Goal: Task Accomplishment & Management: Complete application form

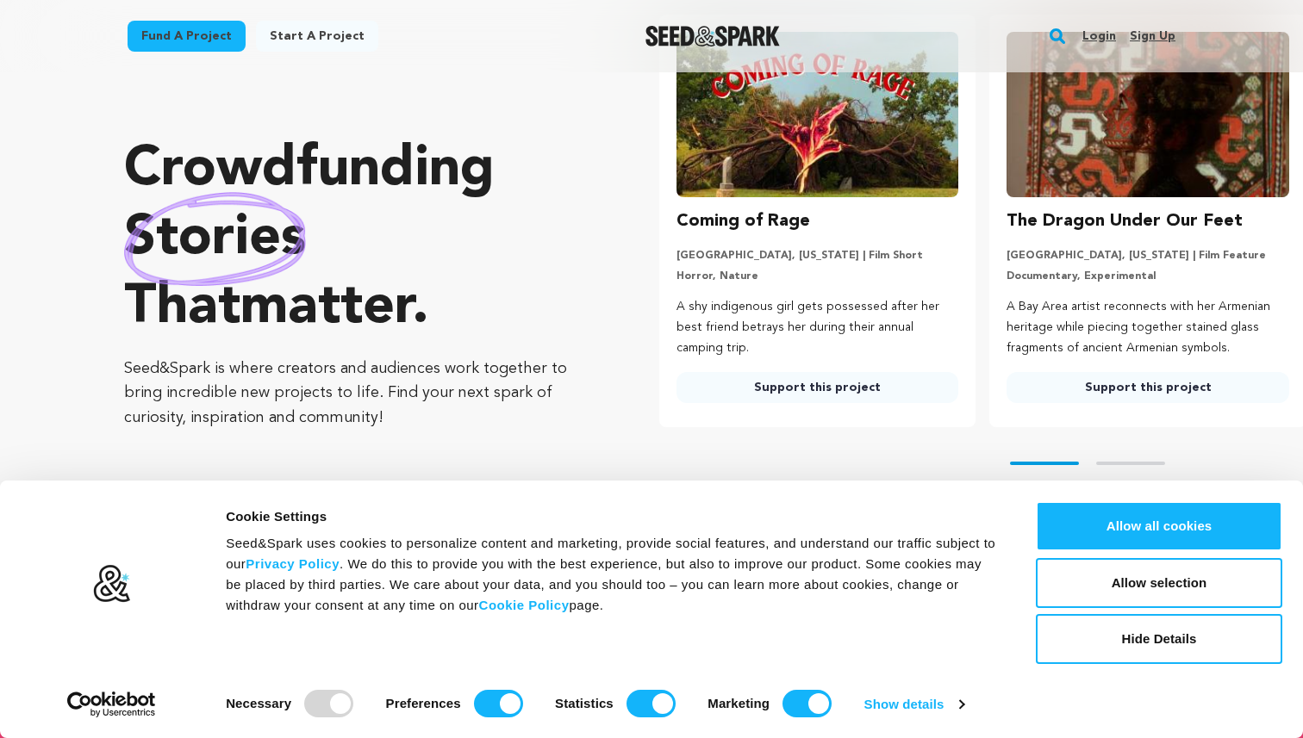
scroll to position [148, 0]
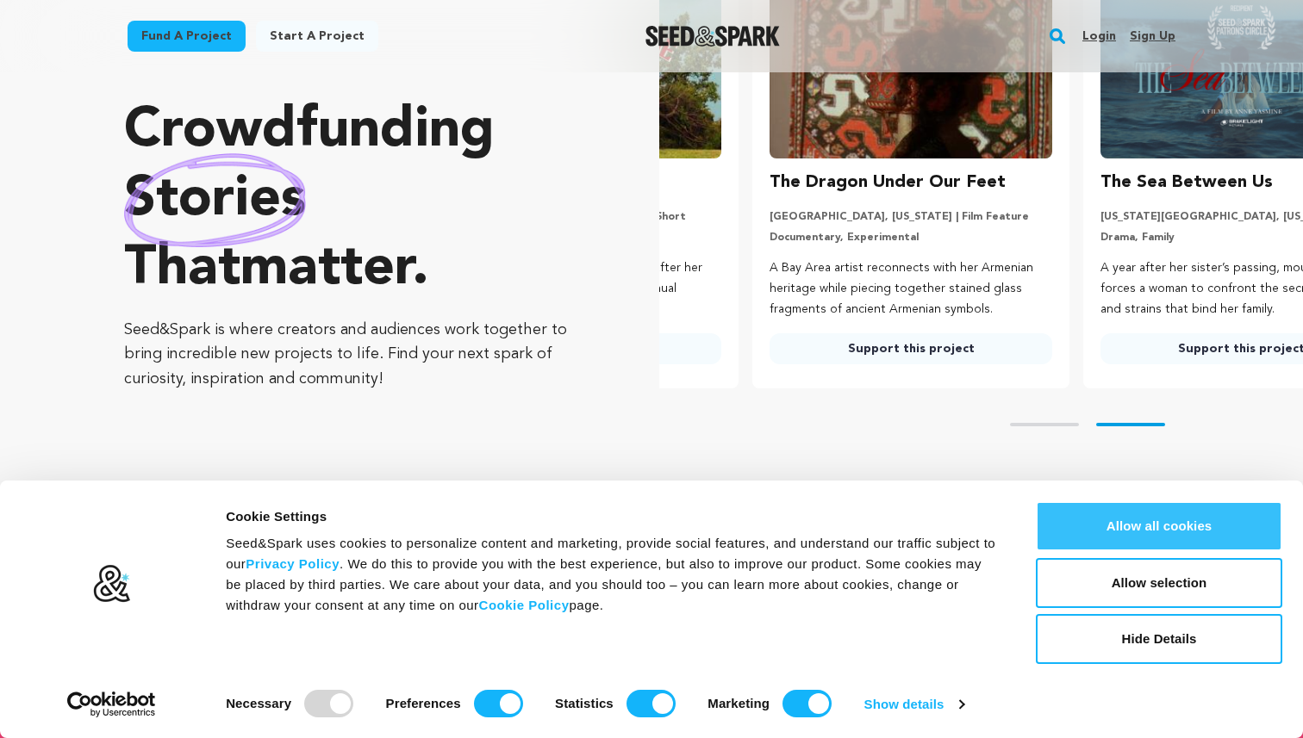
click at [1197, 523] on button "Allow all cookies" at bounding box center [1159, 526] width 246 height 50
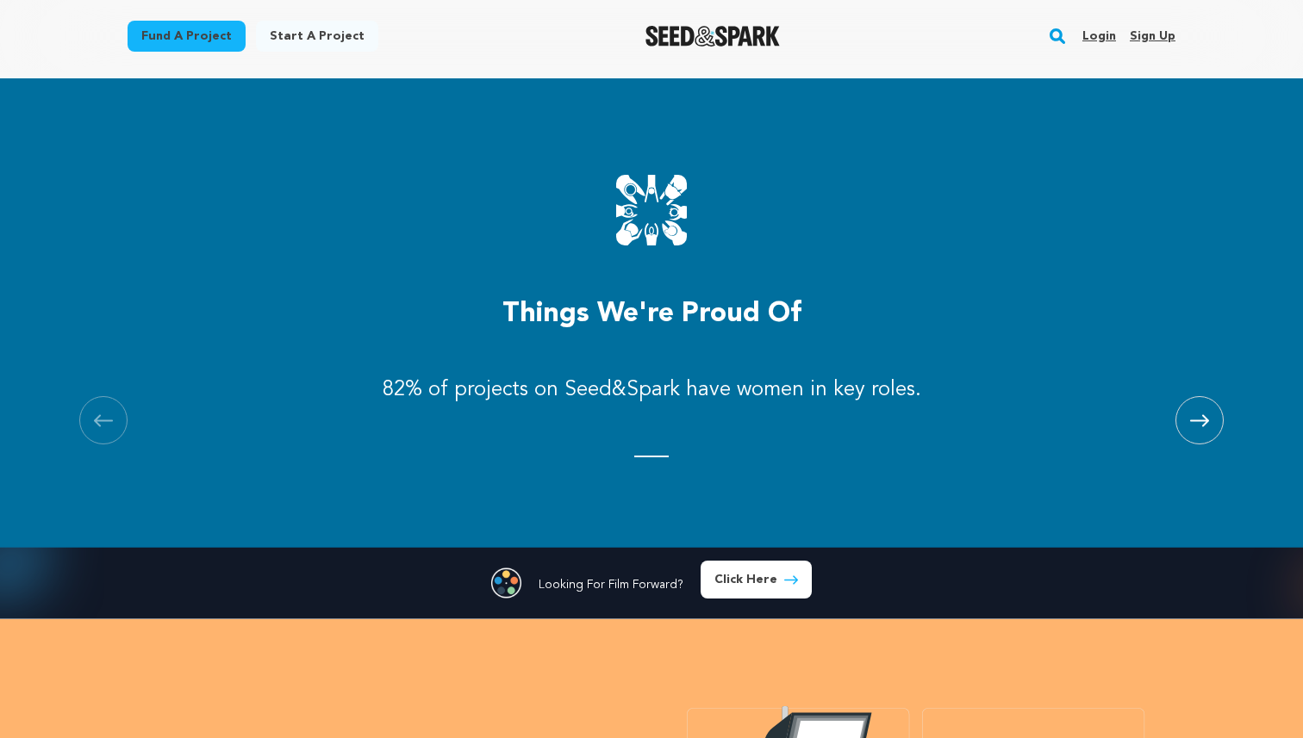
scroll to position [0, 344]
click at [1183, 426] on span at bounding box center [1199, 420] width 48 height 48
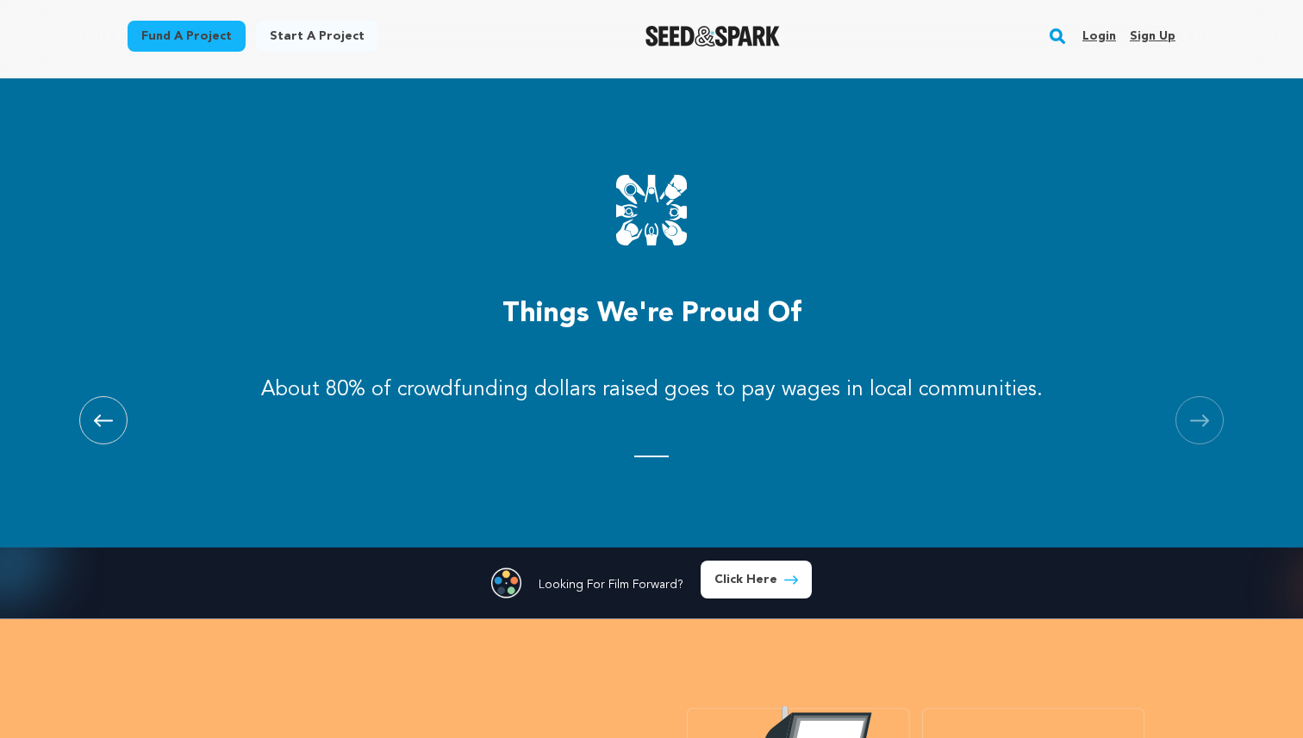
click at [105, 423] on icon at bounding box center [103, 420] width 19 height 13
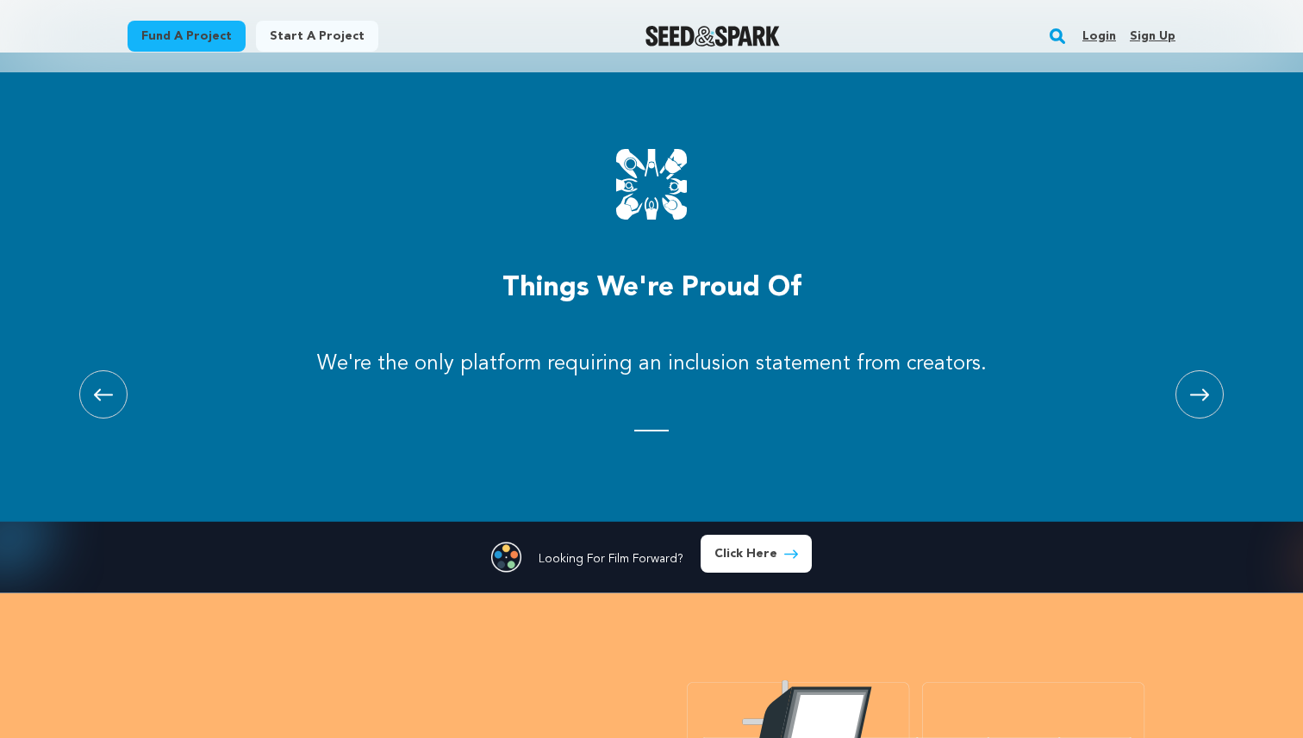
click at [1210, 395] on span at bounding box center [1199, 394] width 48 height 48
click at [103, 394] on icon at bounding box center [103, 395] width 19 height 13
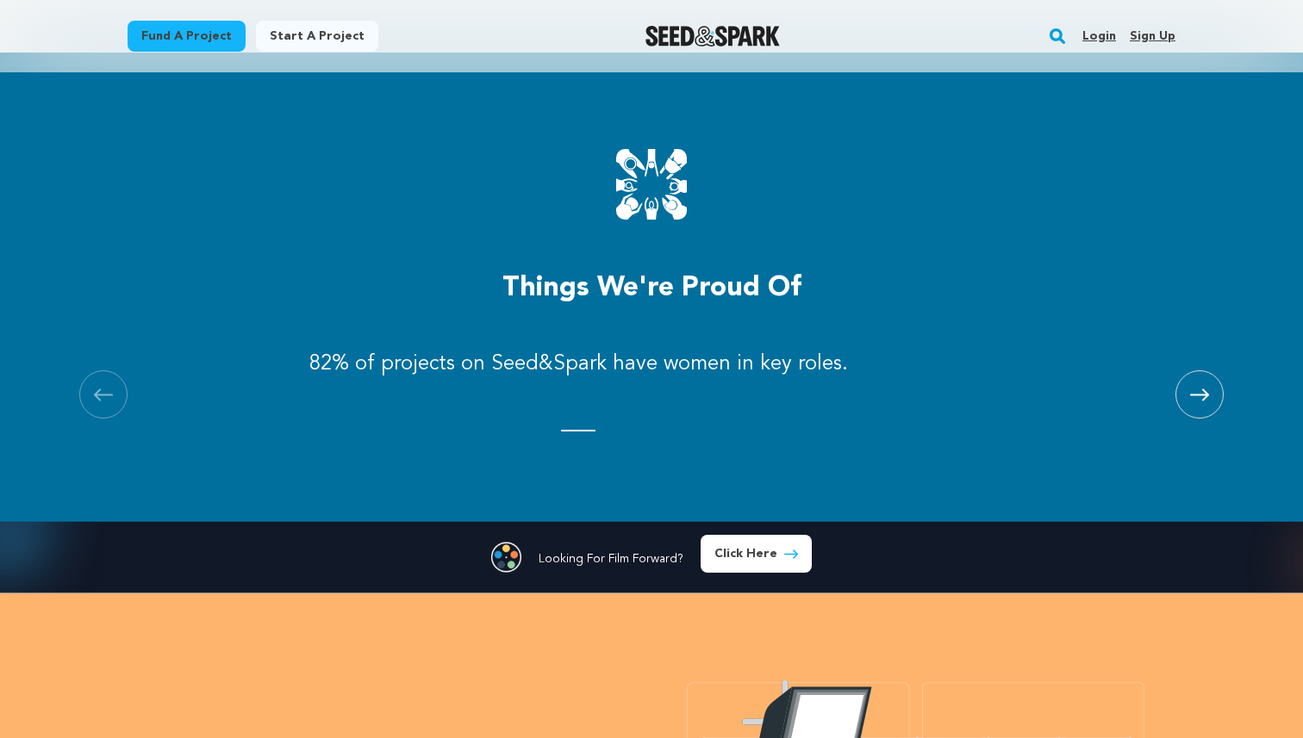
click at [103, 394] on icon at bounding box center [103, 395] width 19 height 13
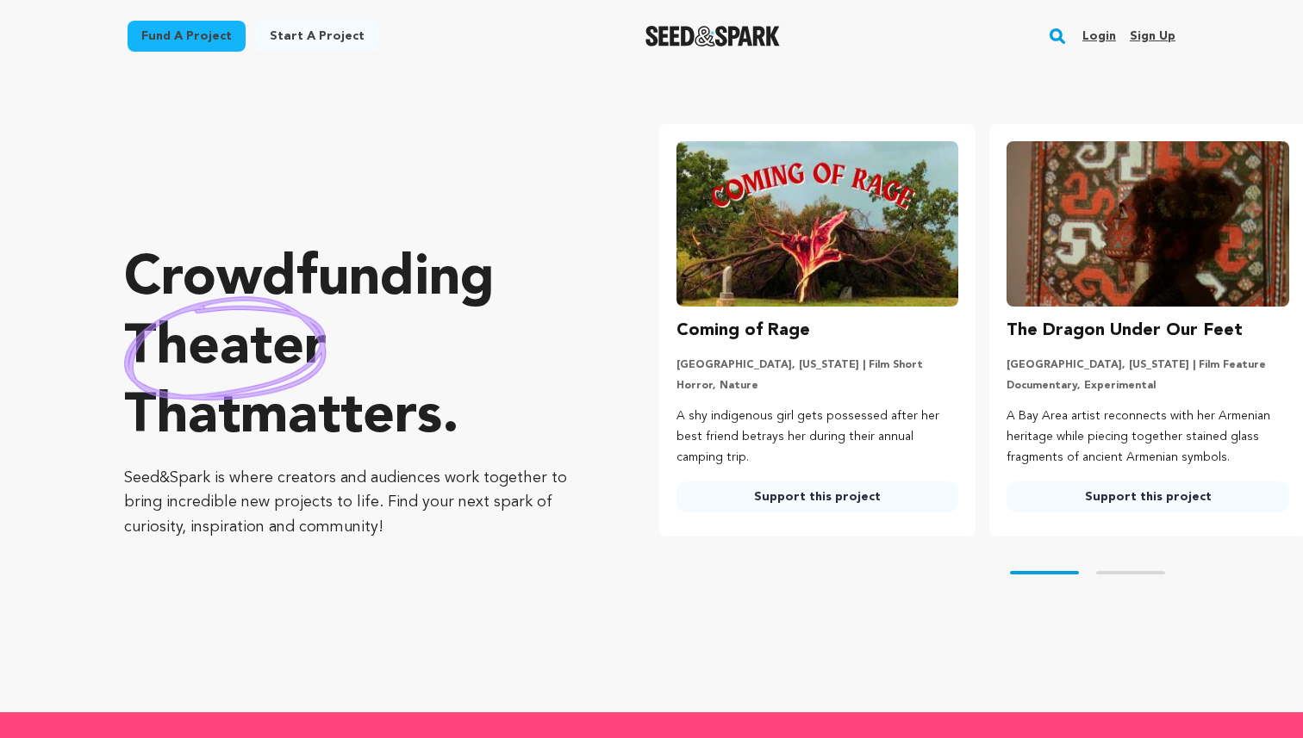
click at [313, 37] on link "Start a project" at bounding box center [317, 36] width 122 height 31
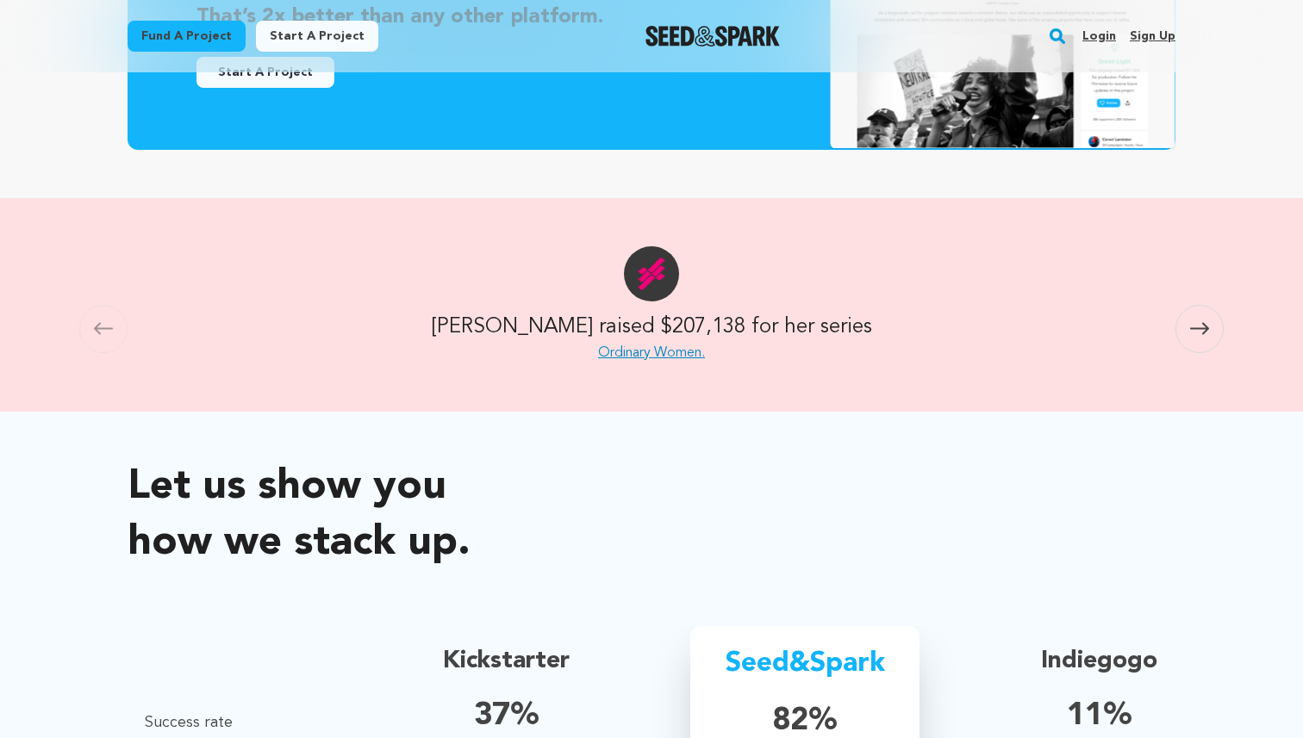
scroll to position [706, 0]
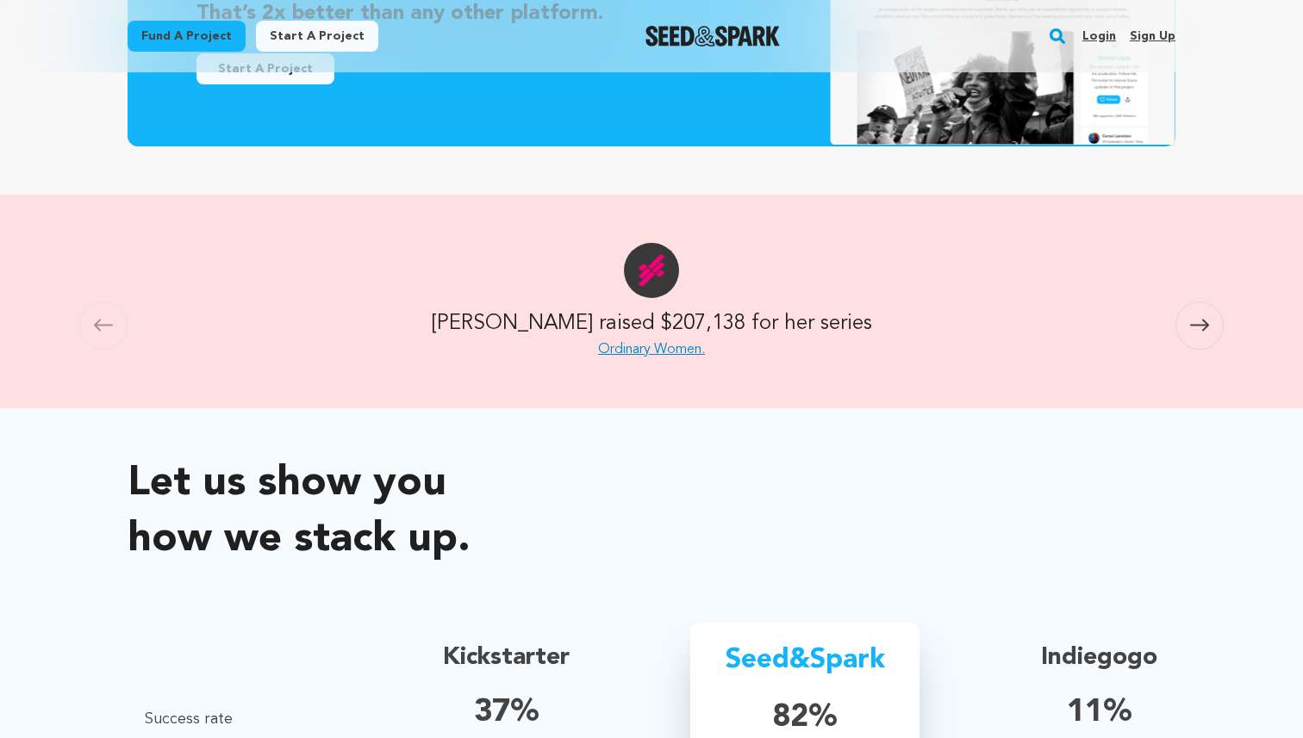
click at [1193, 324] on icon at bounding box center [1199, 326] width 19 height 12
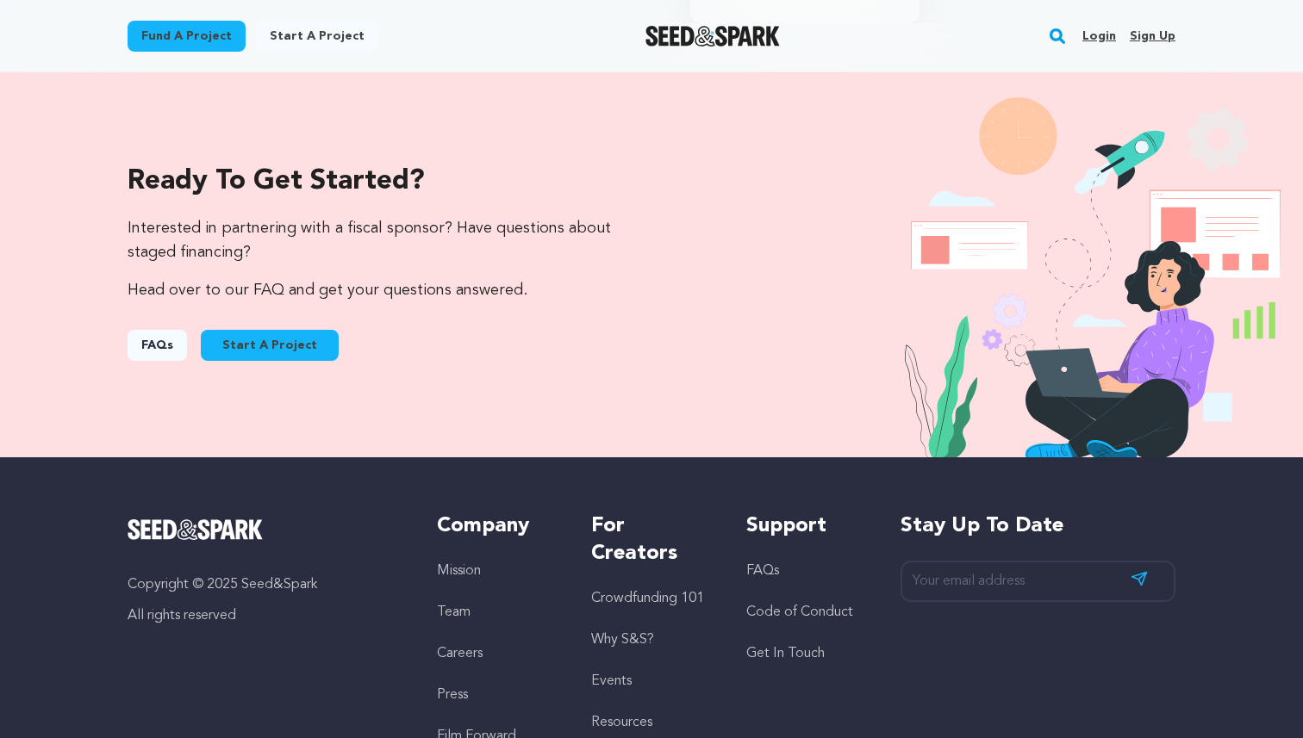
scroll to position [1716, 0]
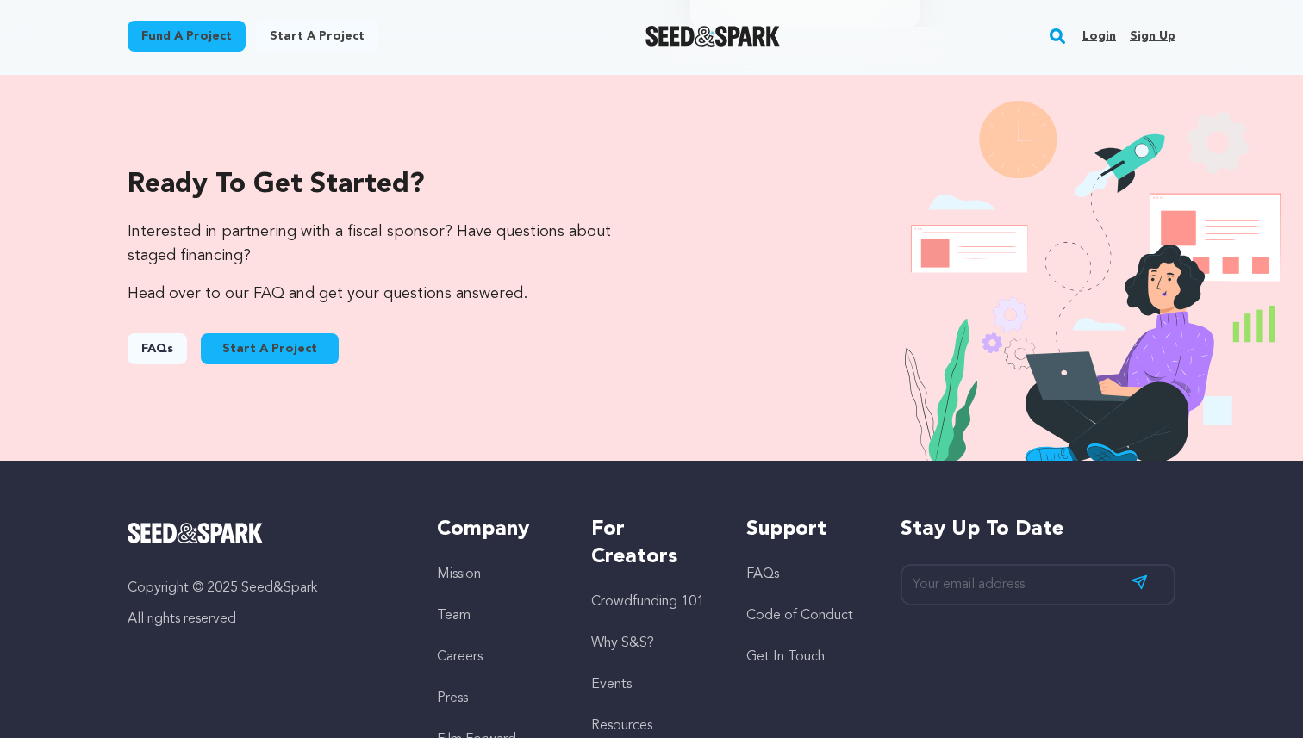
click at [150, 363] on link "FAQs" at bounding box center [157, 348] width 59 height 31
